Goal: Feedback & Contribution: Contribute content

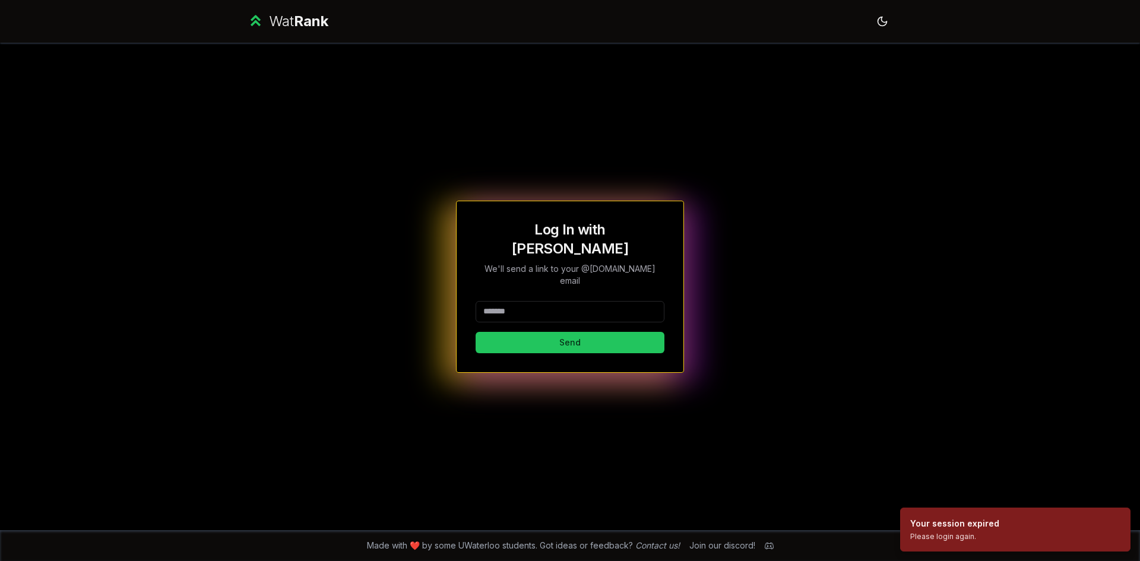
click at [538, 301] on input at bounding box center [570, 311] width 189 height 21
click at [556, 332] on button "Send" at bounding box center [570, 342] width 189 height 21
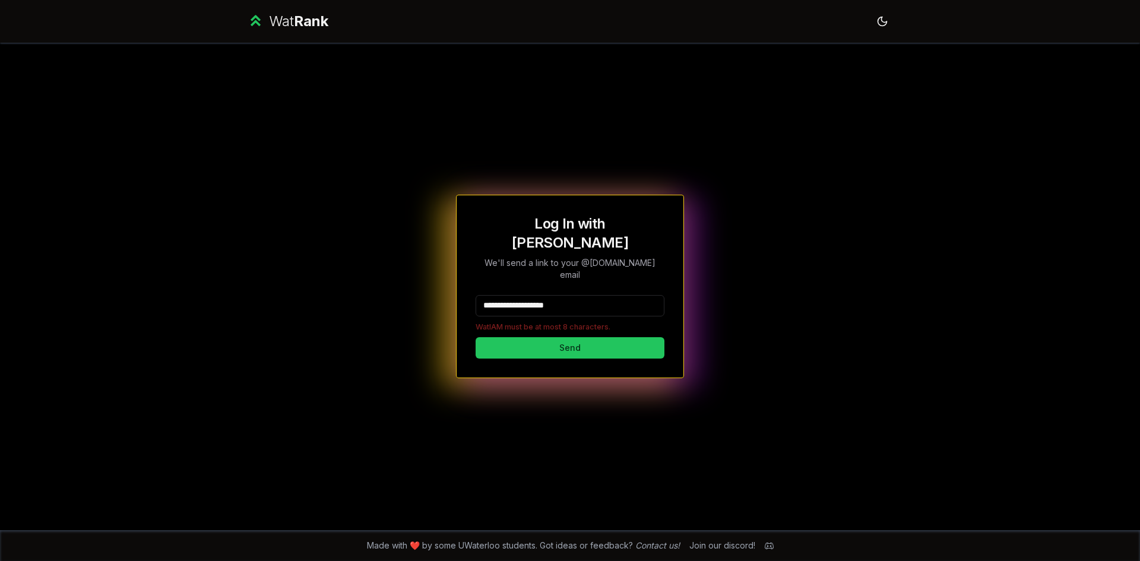
drag, startPoint x: 581, startPoint y: 295, endPoint x: 505, endPoint y: 301, distance: 76.2
click at [505, 301] on div "**********" at bounding box center [570, 313] width 189 height 37
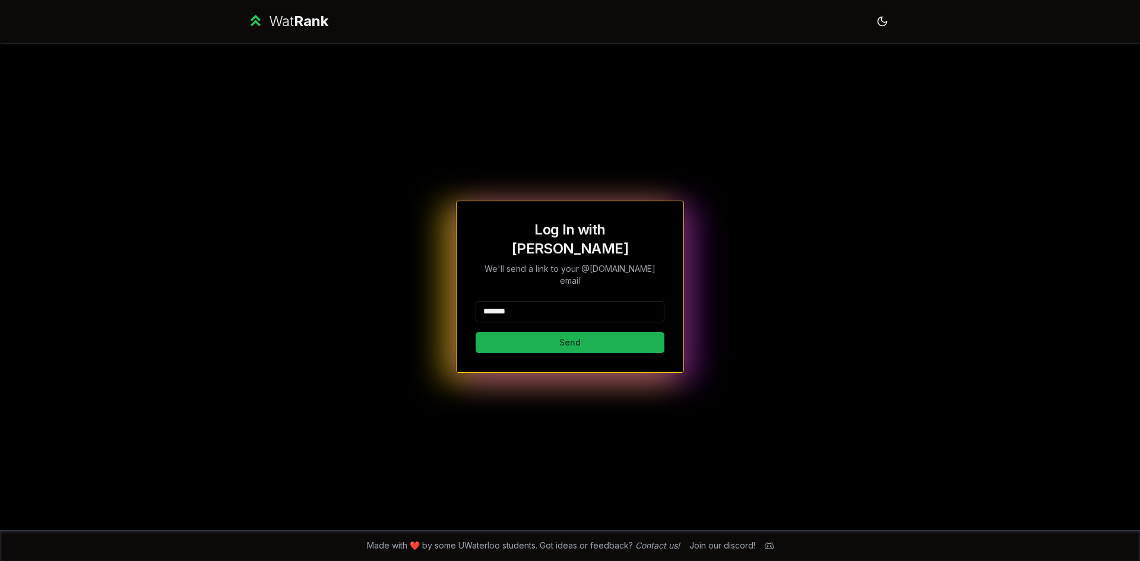
type input "*******"
click at [512, 332] on button "Send" at bounding box center [570, 342] width 189 height 21
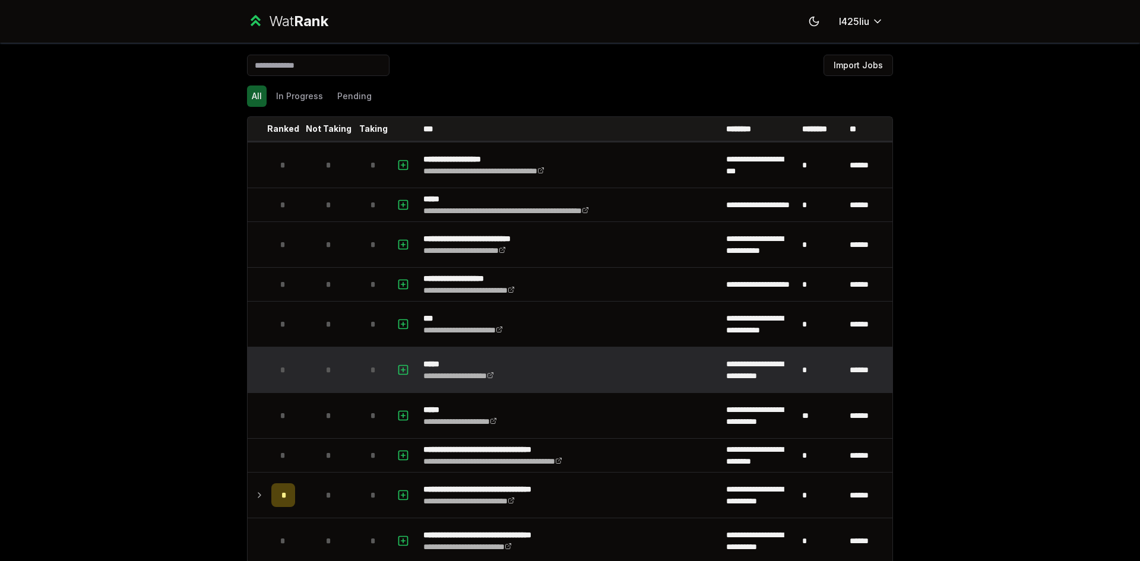
click at [276, 376] on div "*" at bounding box center [283, 370] width 24 height 24
click at [399, 365] on rect "button" at bounding box center [403, 369] width 9 height 9
select select
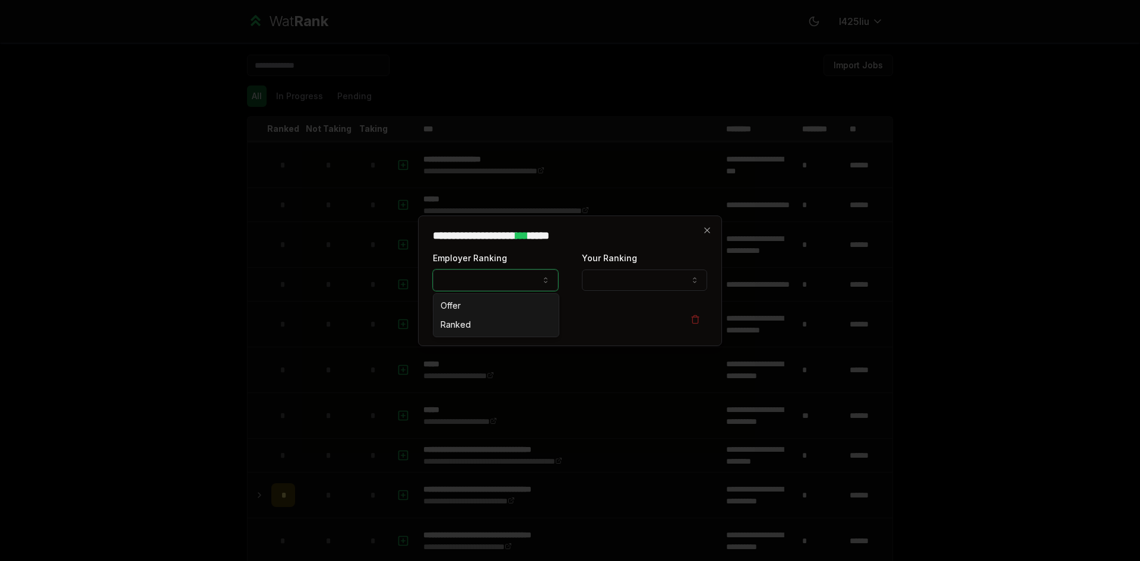
click at [472, 278] on button "Employer Ranking" at bounding box center [495, 280] width 125 height 21
select select "*****"
click at [612, 270] on button "Your Ranking" at bounding box center [644, 280] width 125 height 21
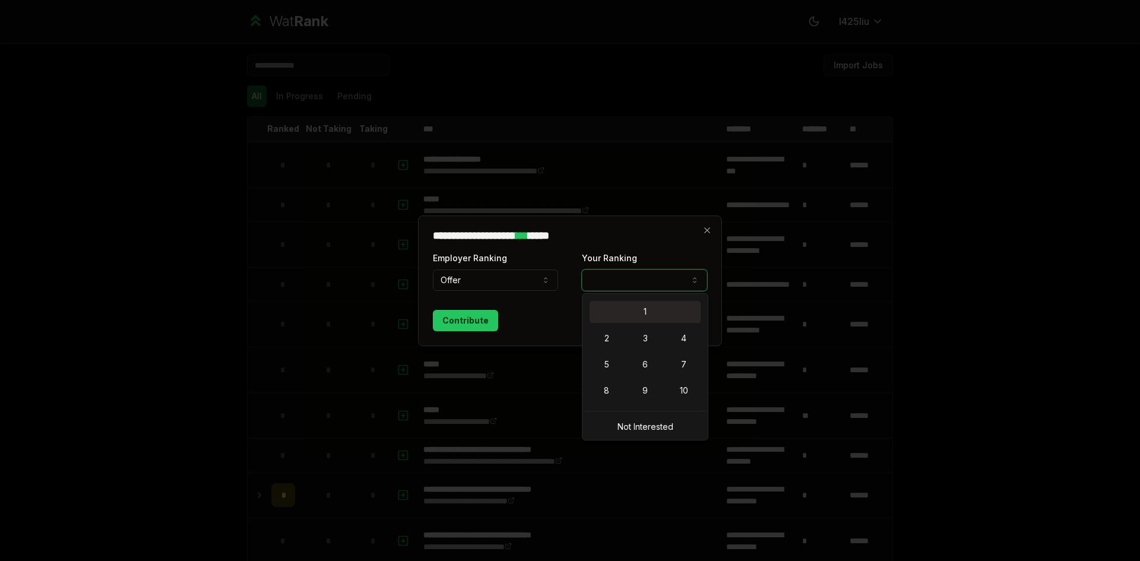
select select "*"
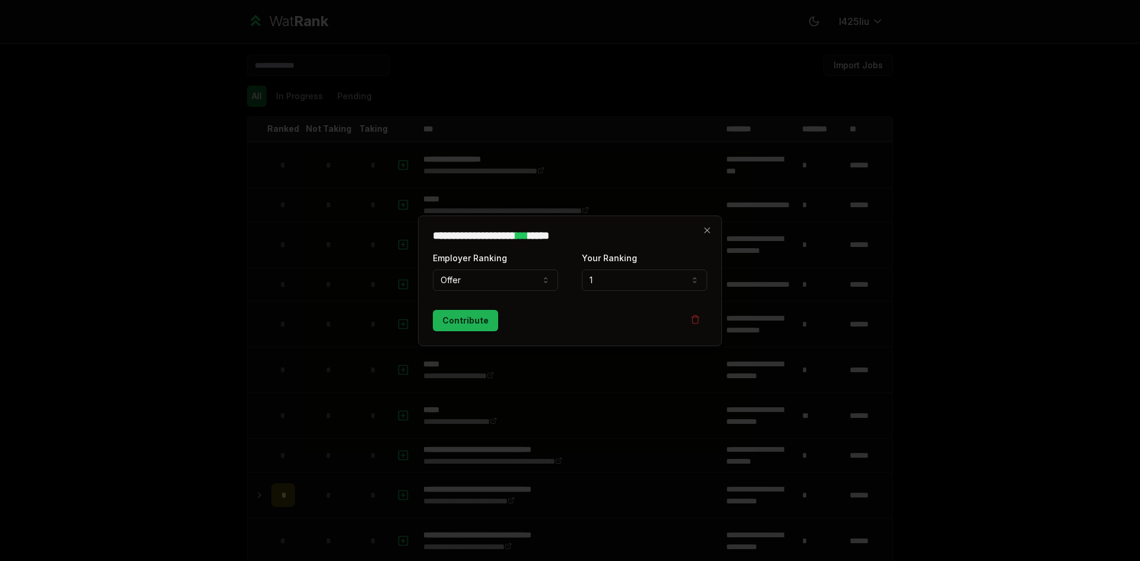
click at [485, 318] on button "Contribute" at bounding box center [465, 320] width 65 height 21
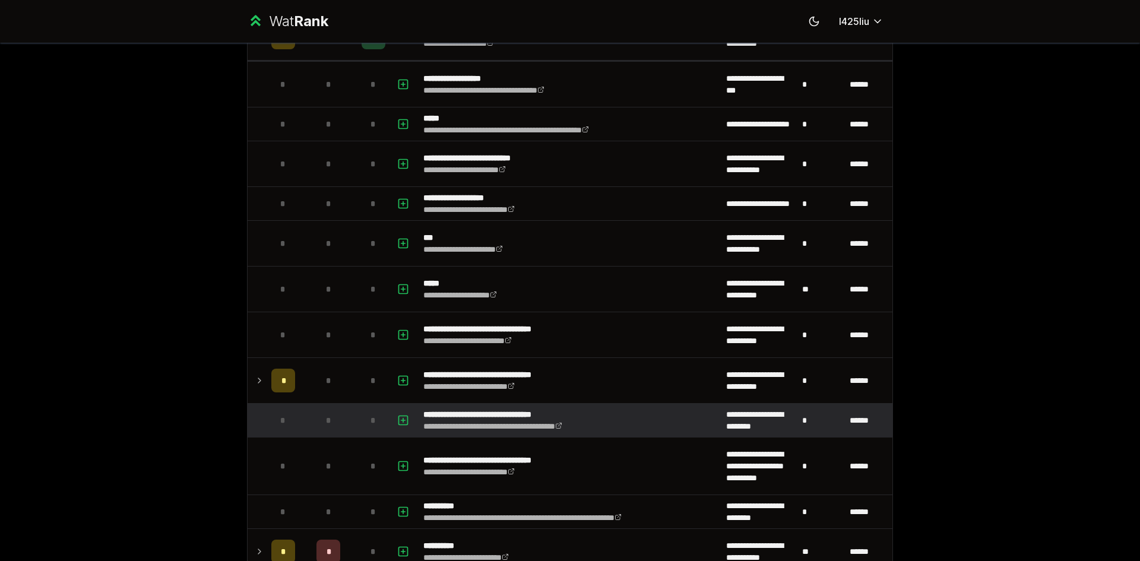
scroll to position [237, 0]
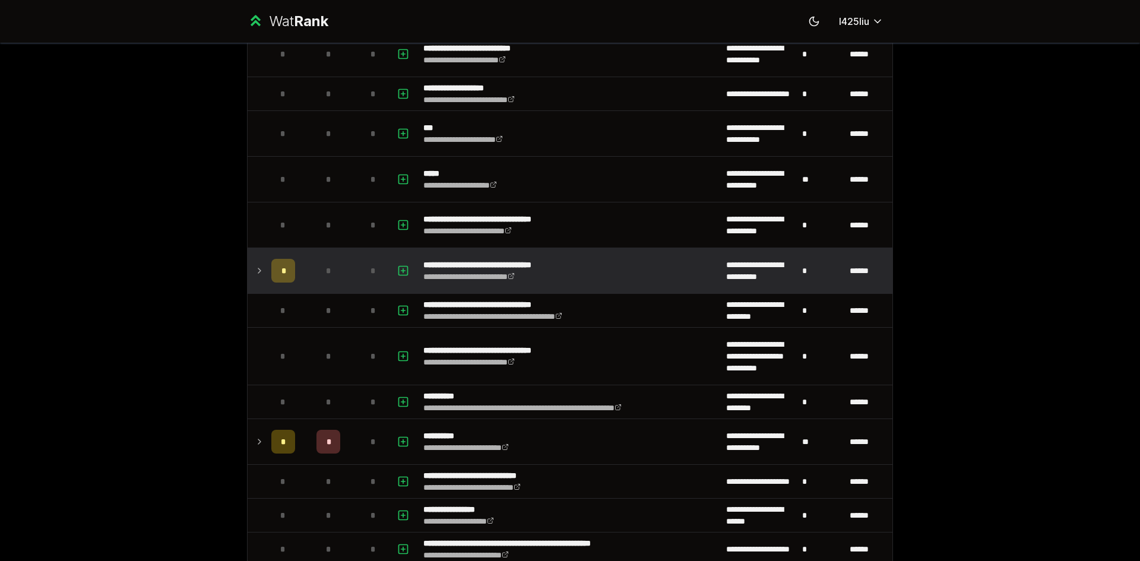
click at [283, 264] on div "*" at bounding box center [283, 271] width 24 height 24
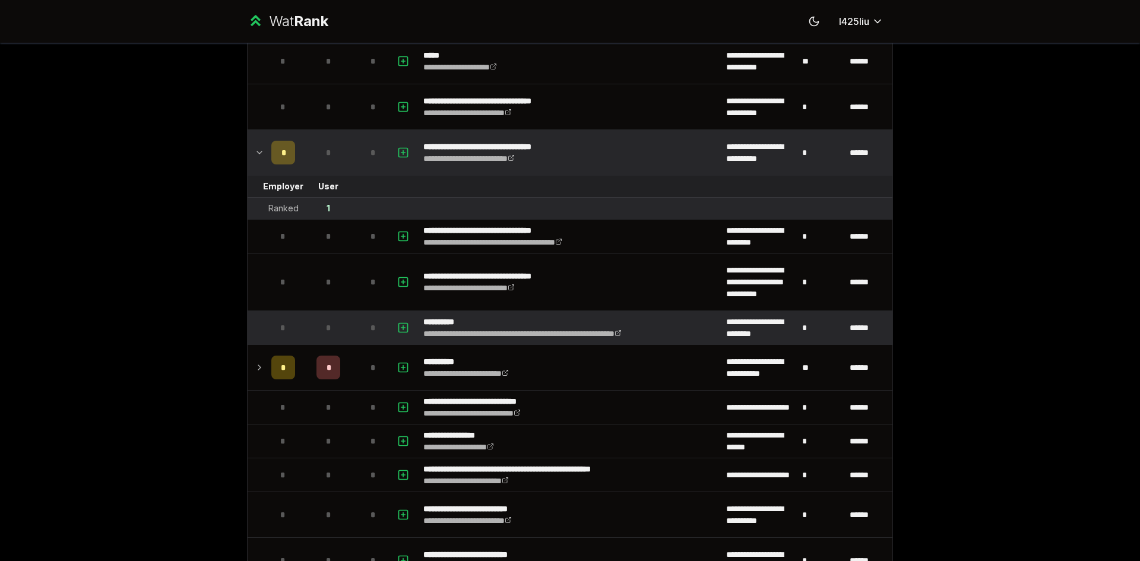
scroll to position [356, 0]
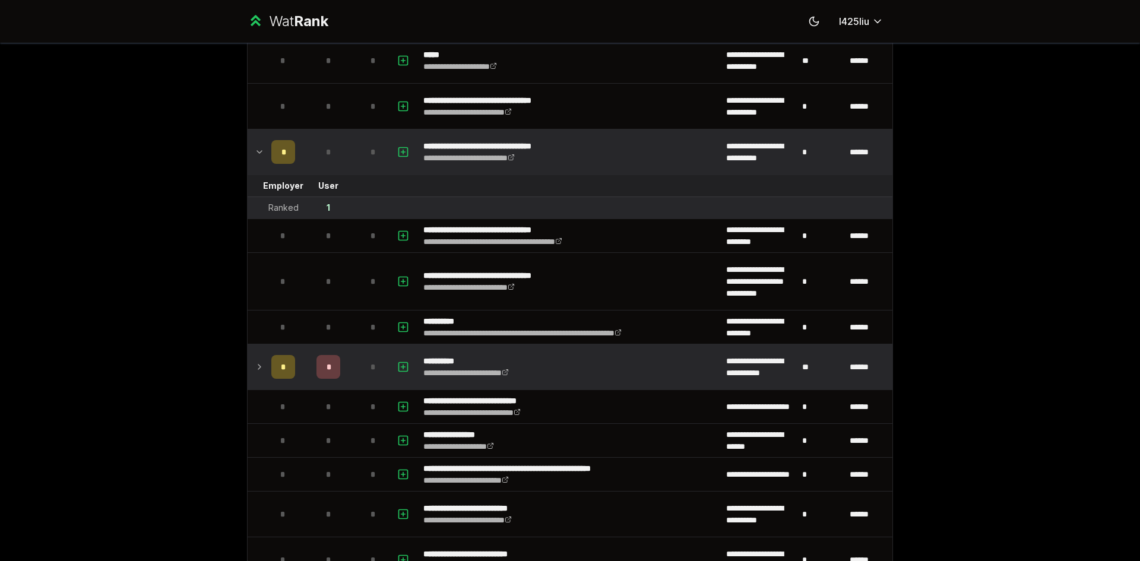
click at [248, 368] on td at bounding box center [257, 366] width 19 height 45
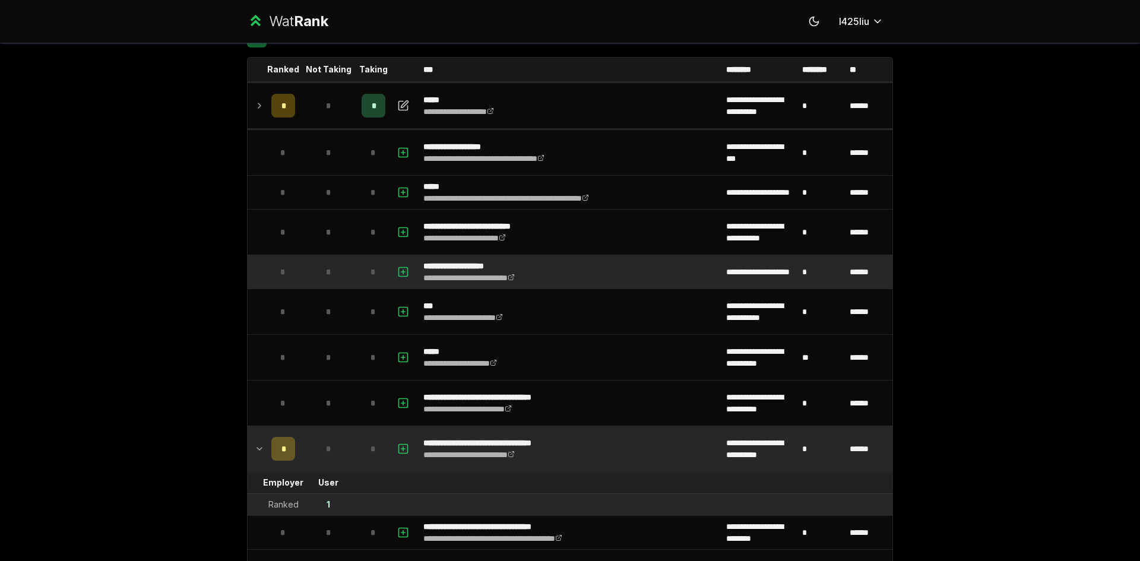
scroll to position [0, 0]
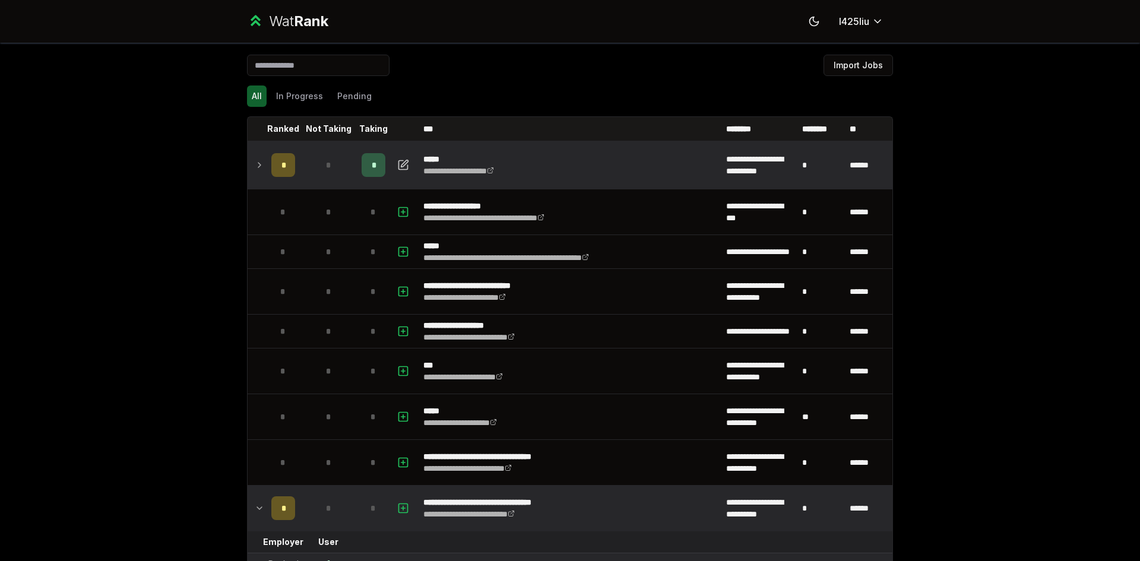
click at [259, 169] on icon at bounding box center [259, 165] width 9 height 14
